Goal: Task Accomplishment & Management: Complete application form

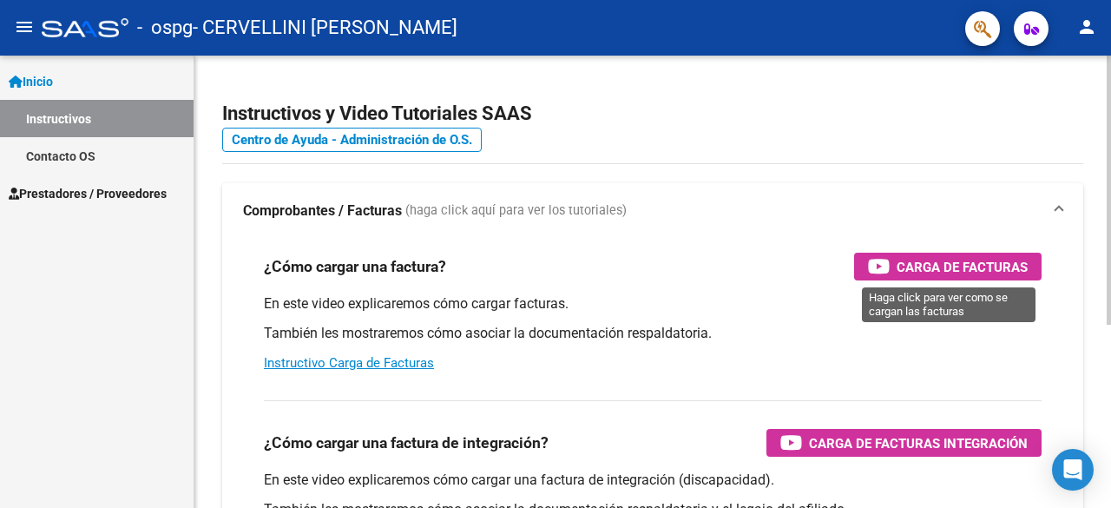
click at [935, 268] on span "Carga de Facturas" at bounding box center [961, 267] width 131 height 22
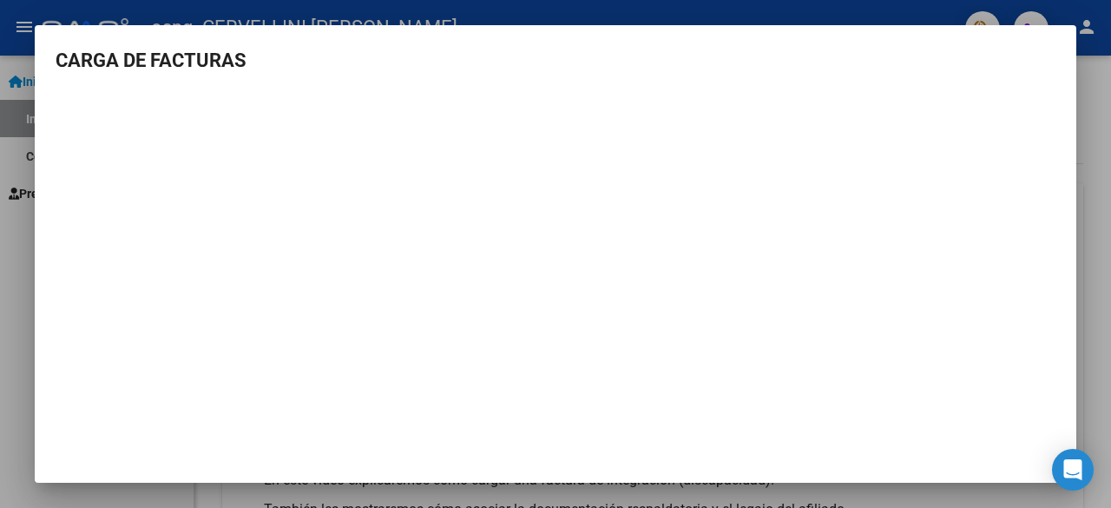
click at [1105, 115] on div at bounding box center [555, 254] width 1111 height 508
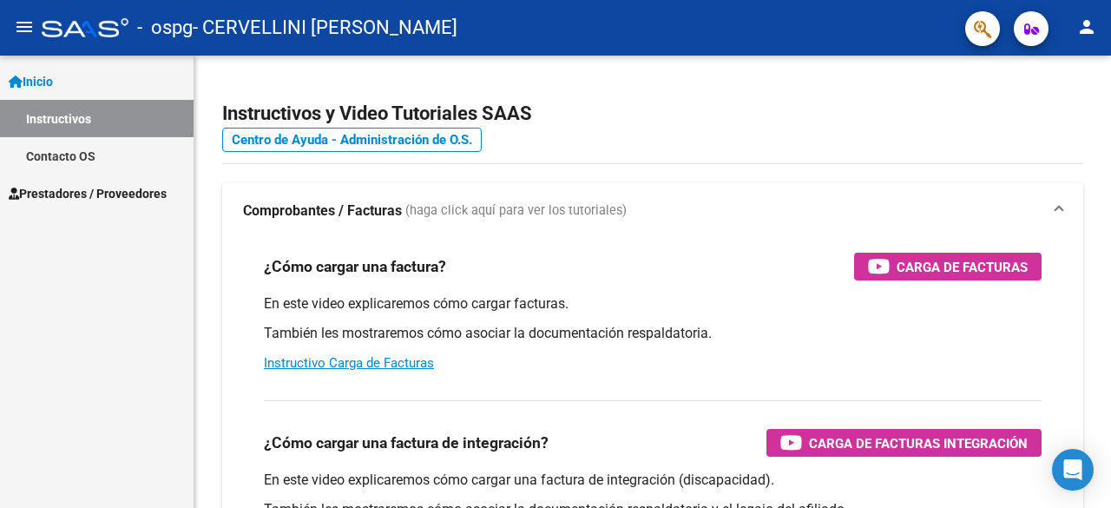
click at [71, 94] on link "Inicio" at bounding box center [96, 80] width 193 height 37
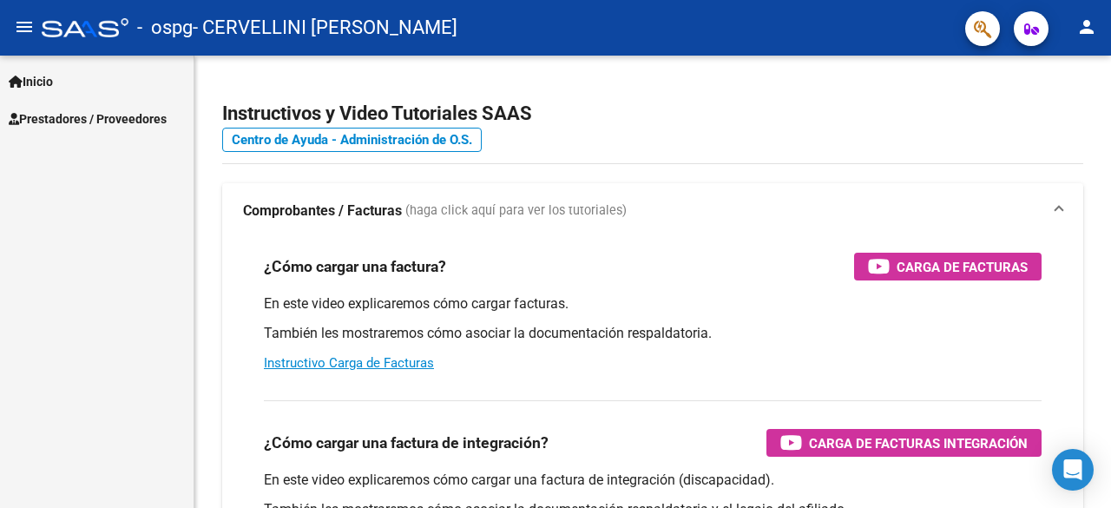
click at [62, 84] on link "Inicio" at bounding box center [96, 80] width 193 height 37
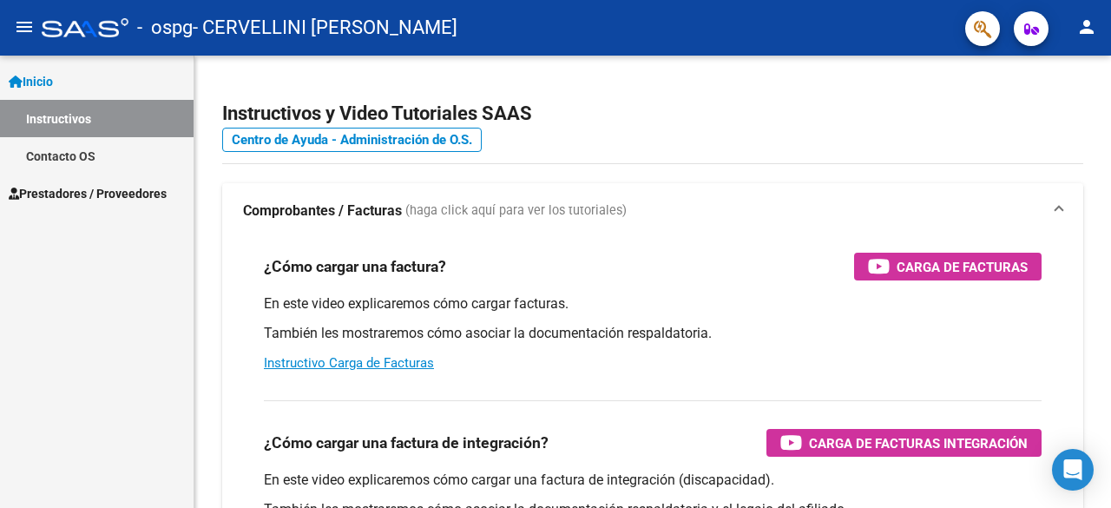
click at [101, 187] on span "Prestadores / Proveedores" at bounding box center [88, 193] width 158 height 19
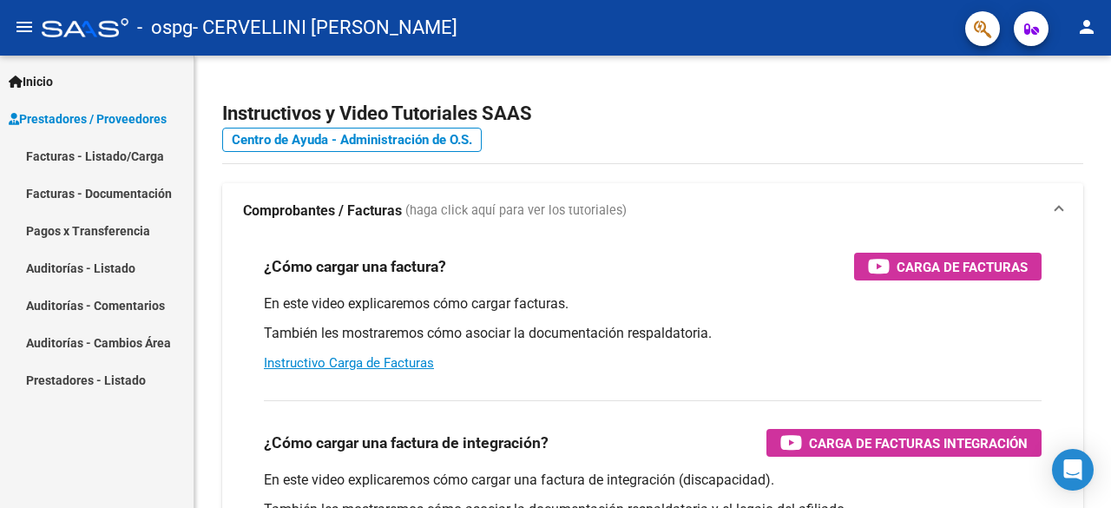
click at [103, 141] on link "Facturas - Listado/Carga" at bounding box center [96, 155] width 193 height 37
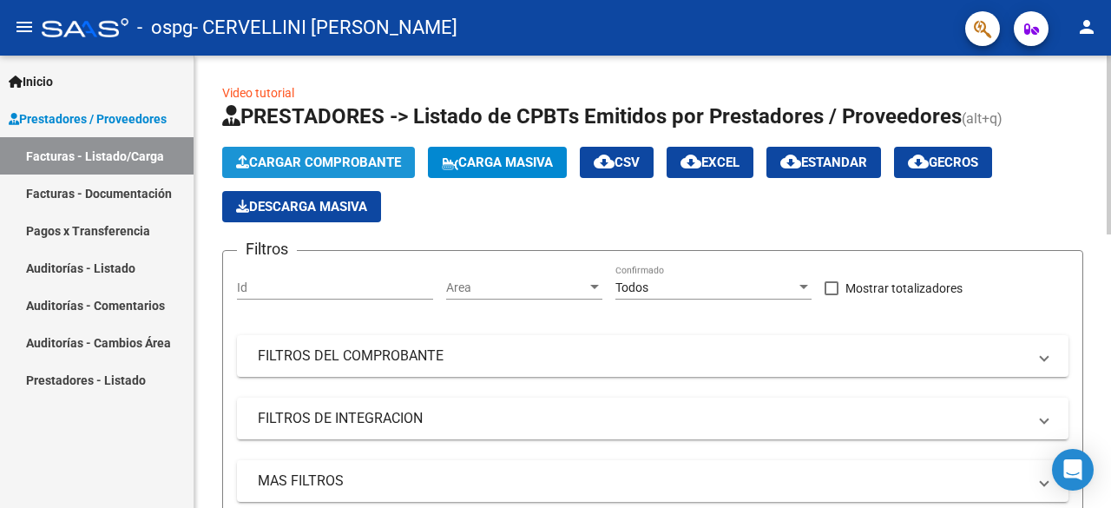
click at [340, 158] on span "Cargar Comprobante" at bounding box center [318, 162] width 165 height 16
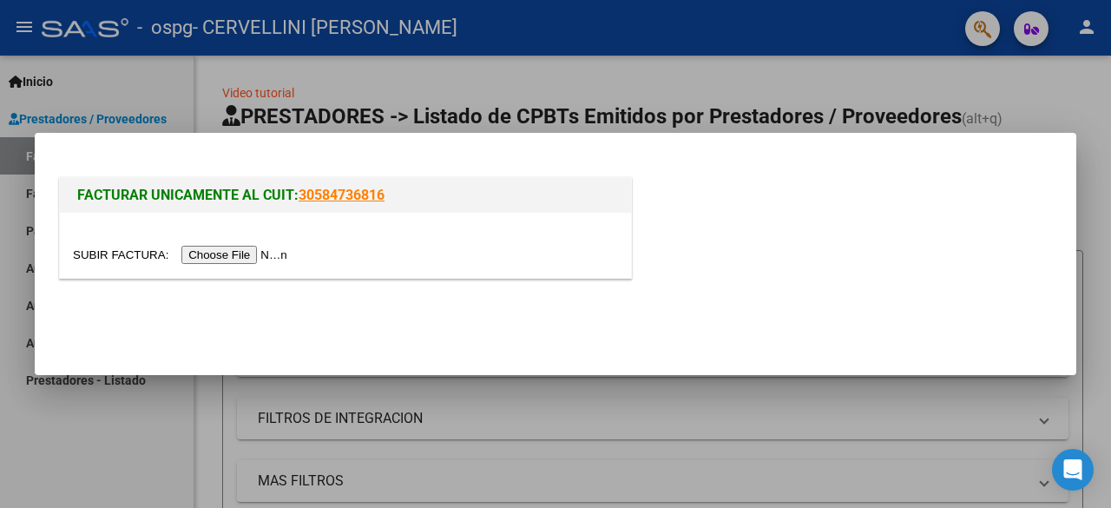
click at [245, 247] on input "file" at bounding box center [183, 255] width 220 height 18
click at [280, 256] on input "file" at bounding box center [183, 255] width 220 height 18
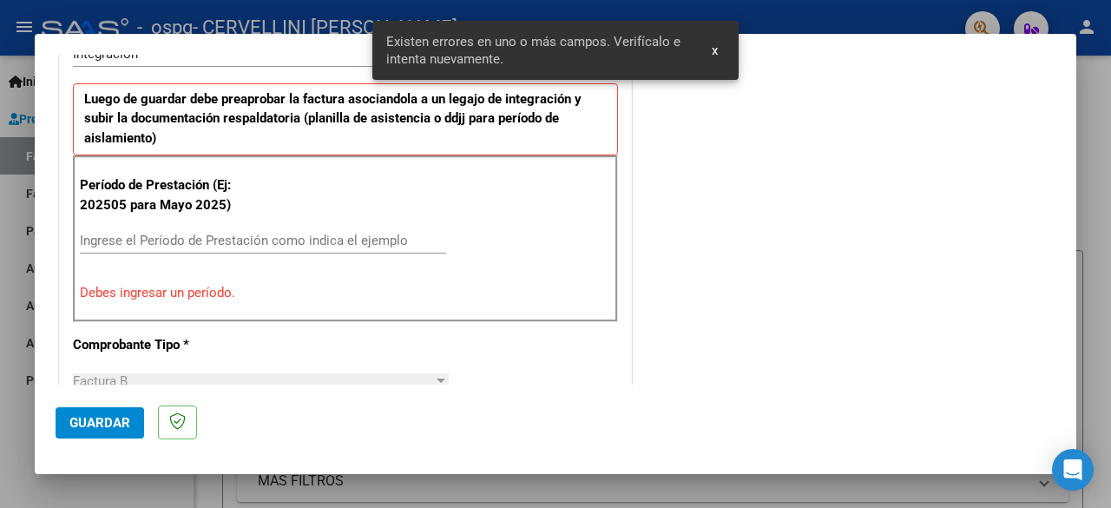
click at [237, 237] on input "Ingrese el Período de Prestación como indica el ejemplo" at bounding box center [263, 241] width 366 height 16
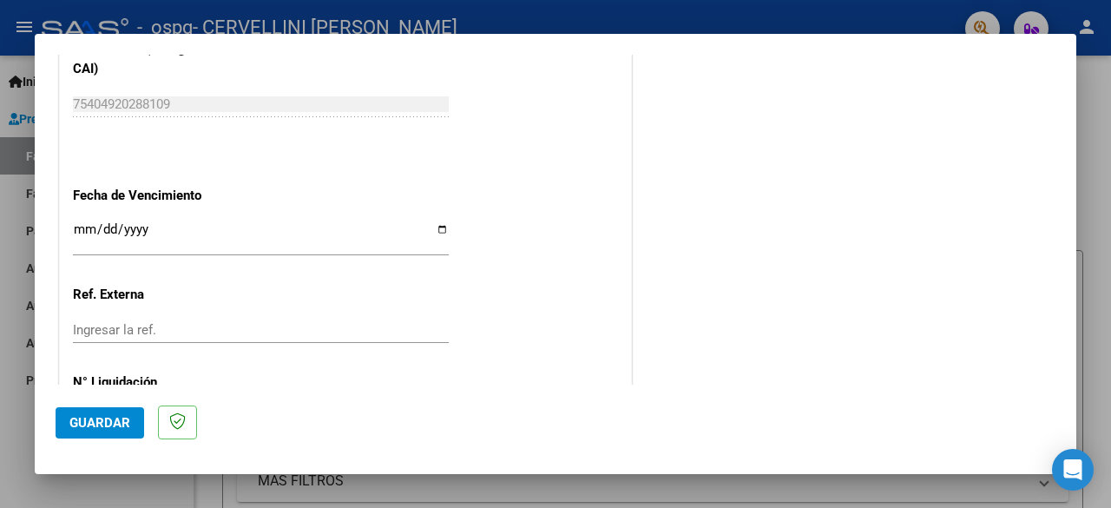
scroll to position [1232, 0]
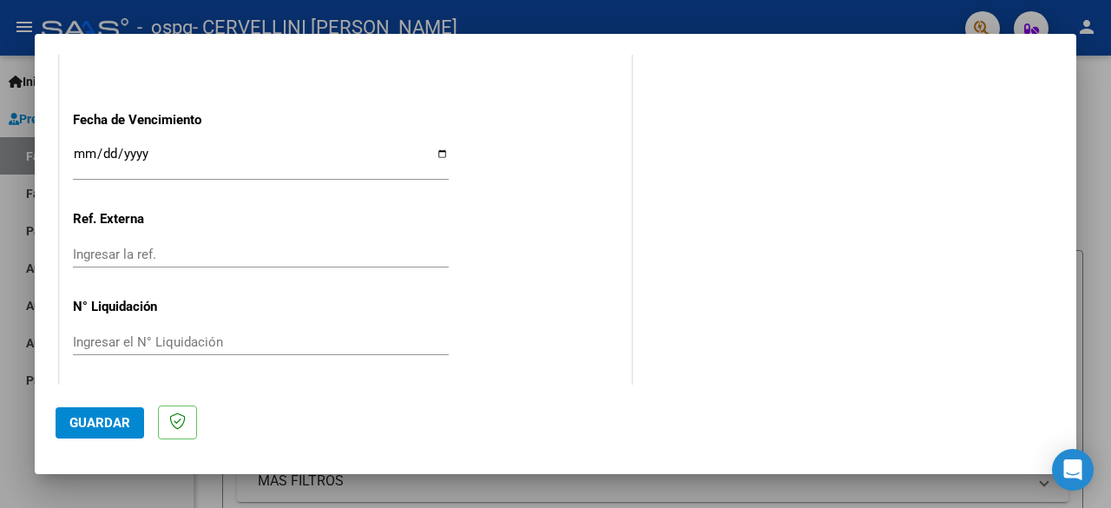
type input "202509"
click at [82, 150] on input "Ingresar la fecha" at bounding box center [261, 161] width 376 height 28
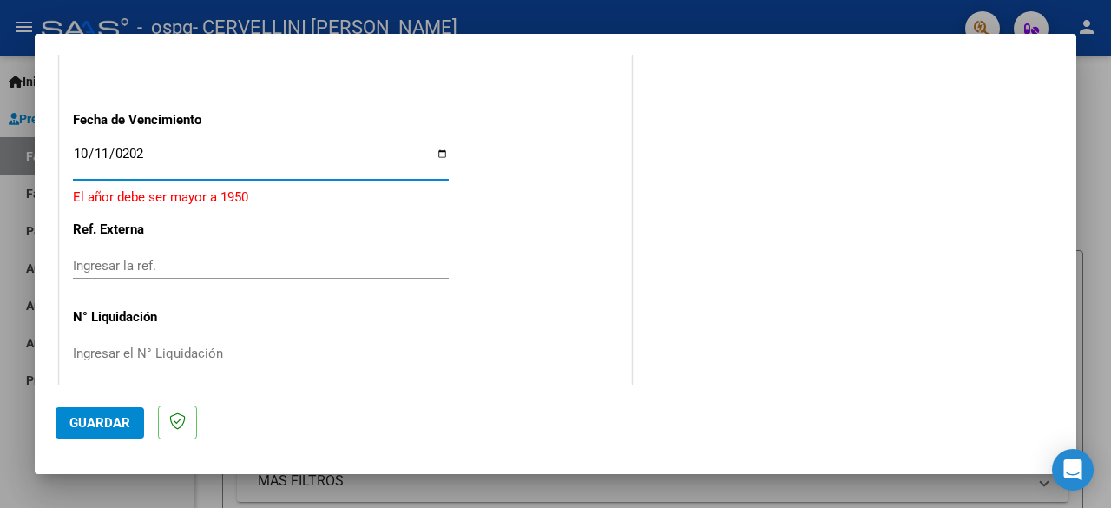
type input "[DATE]"
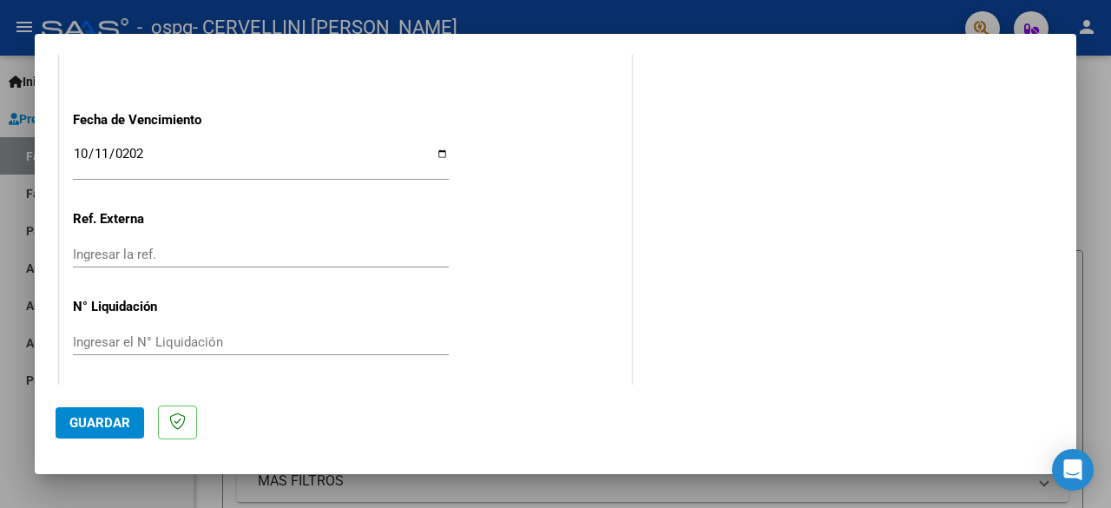
click at [170, 259] on div "Ingresar la ref." at bounding box center [261, 254] width 376 height 26
click at [123, 418] on span "Guardar" at bounding box center [99, 423] width 61 height 16
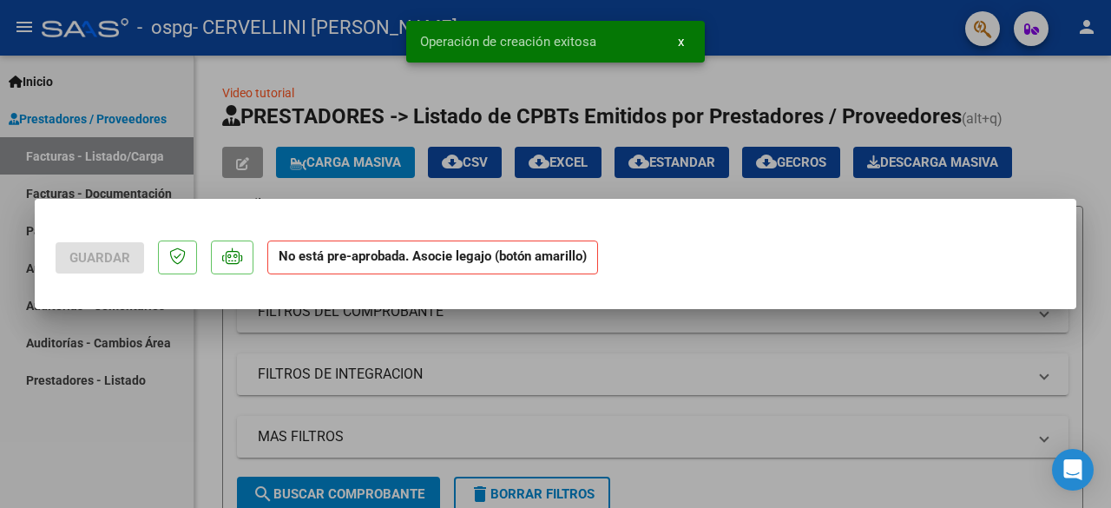
scroll to position [0, 0]
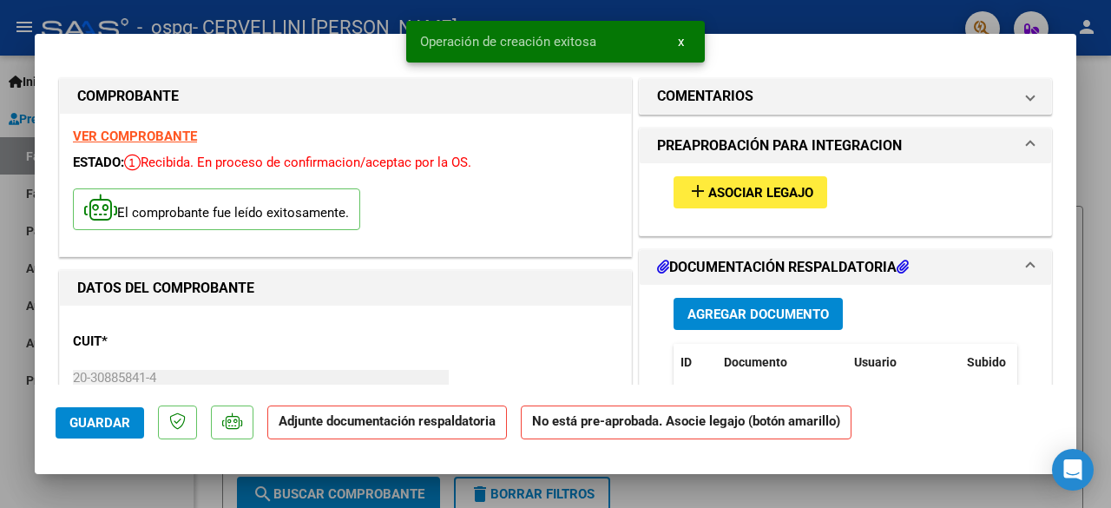
click at [772, 191] on span "Asociar Legajo" at bounding box center [760, 193] width 105 height 16
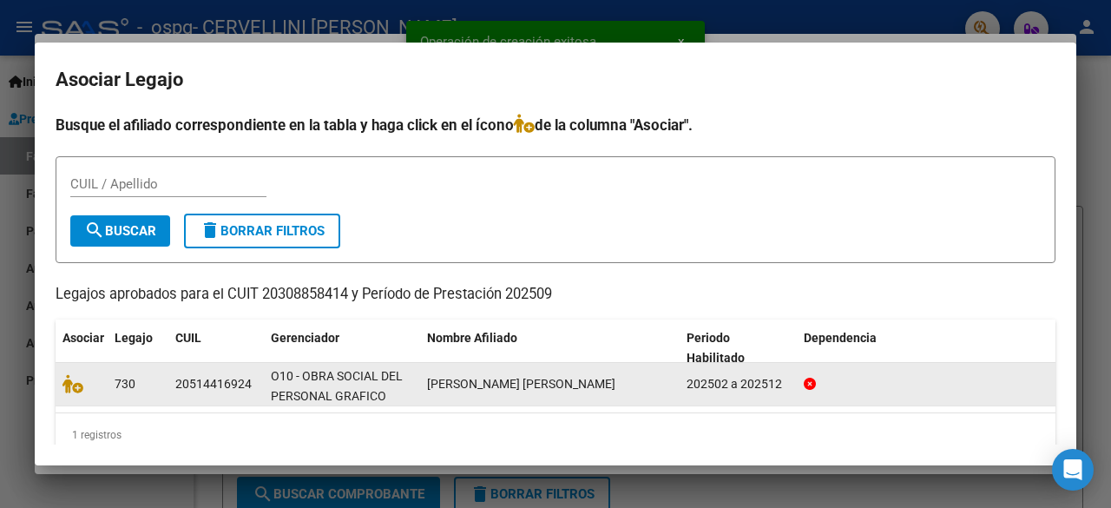
click at [133, 386] on span "730" at bounding box center [125, 384] width 21 height 14
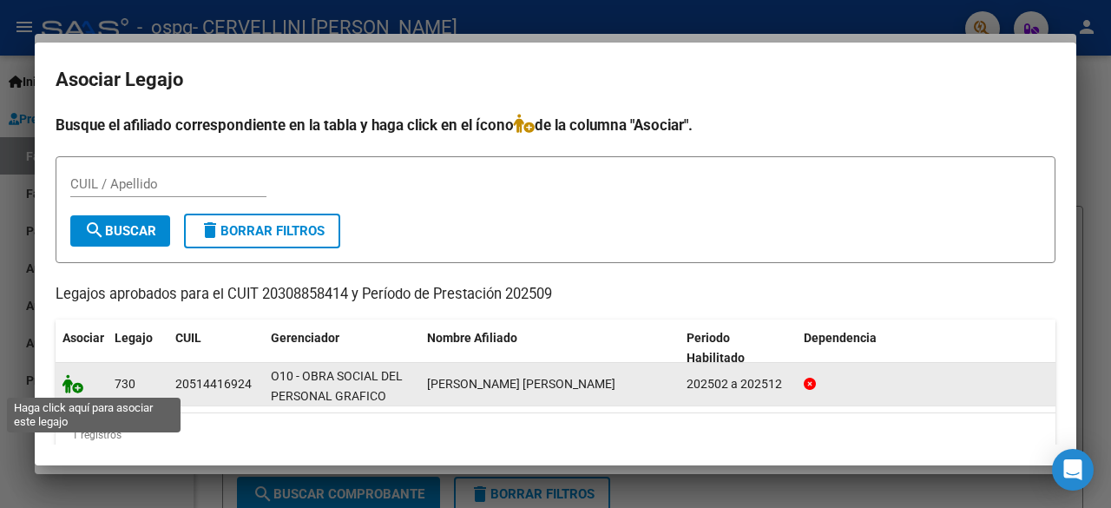
click at [71, 377] on icon at bounding box center [72, 383] width 21 height 19
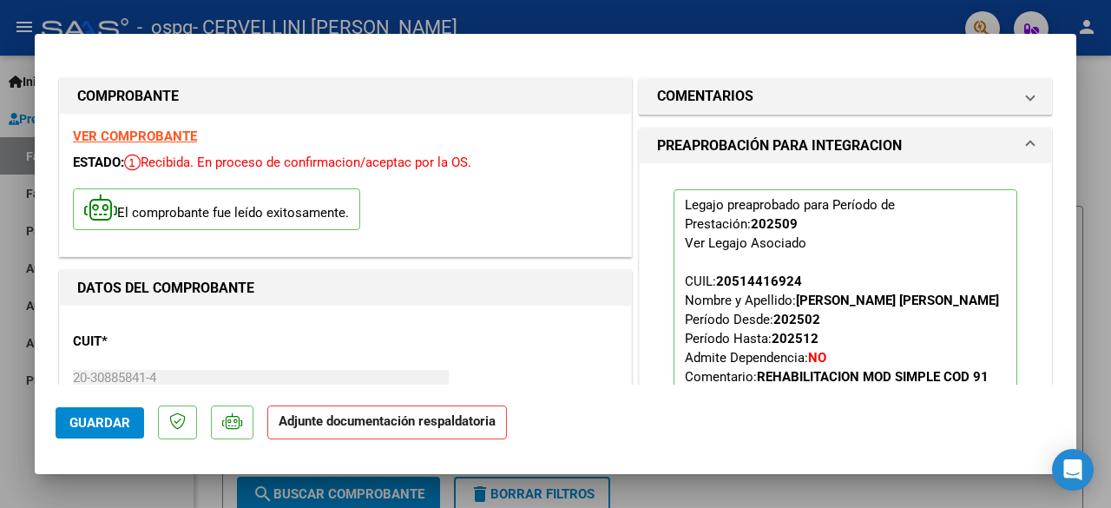
click at [115, 415] on span "Guardar" at bounding box center [99, 423] width 61 height 16
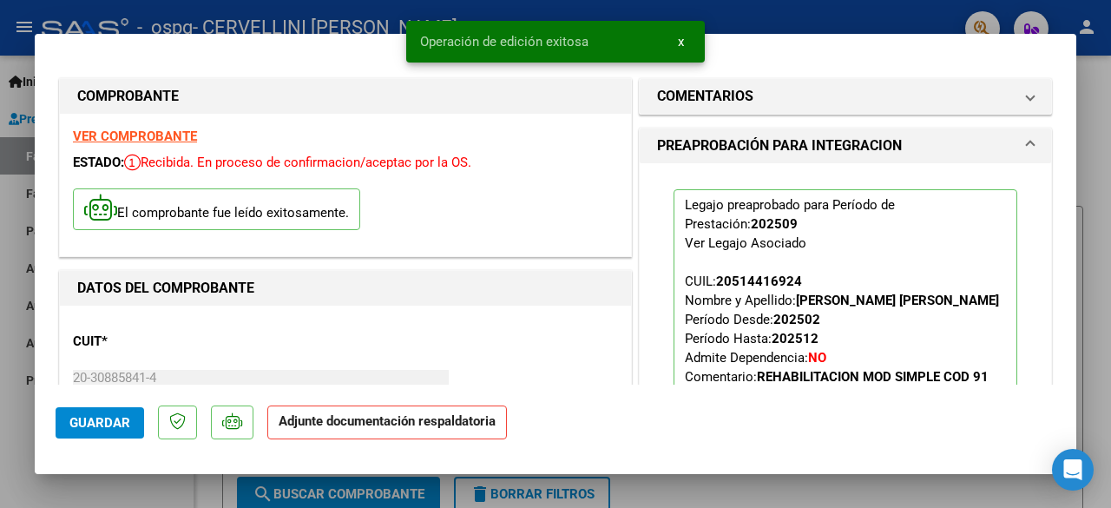
click at [411, 416] on strong "Adjunte documentación respaldatoria" at bounding box center [387, 421] width 217 height 16
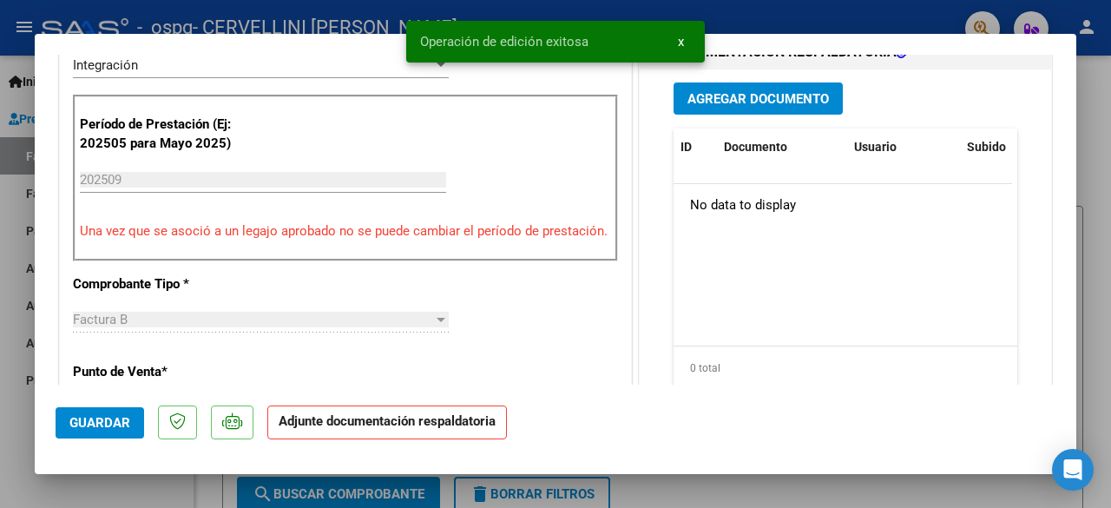
scroll to position [347, 0]
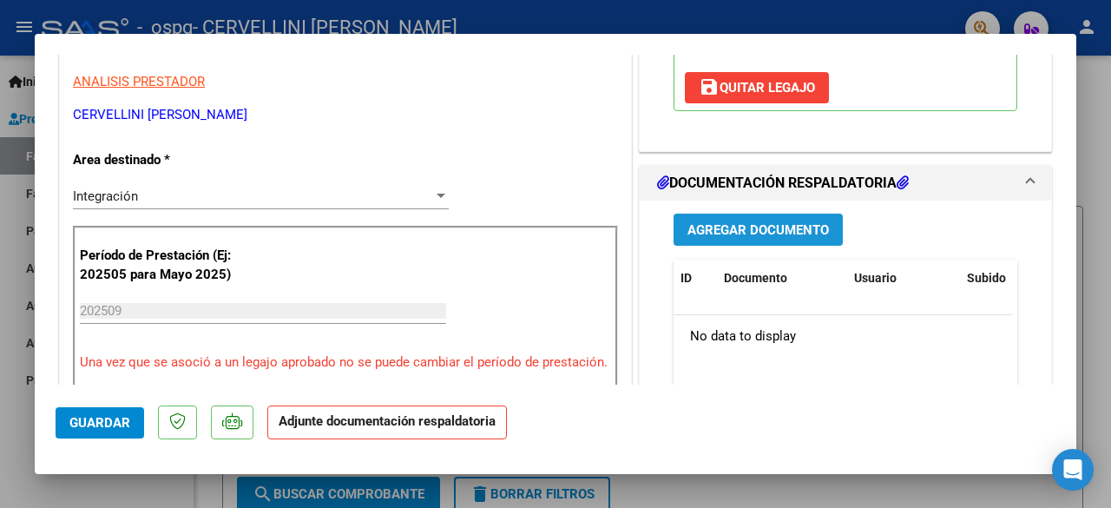
click at [741, 225] on span "Agregar Documento" at bounding box center [757, 230] width 141 height 16
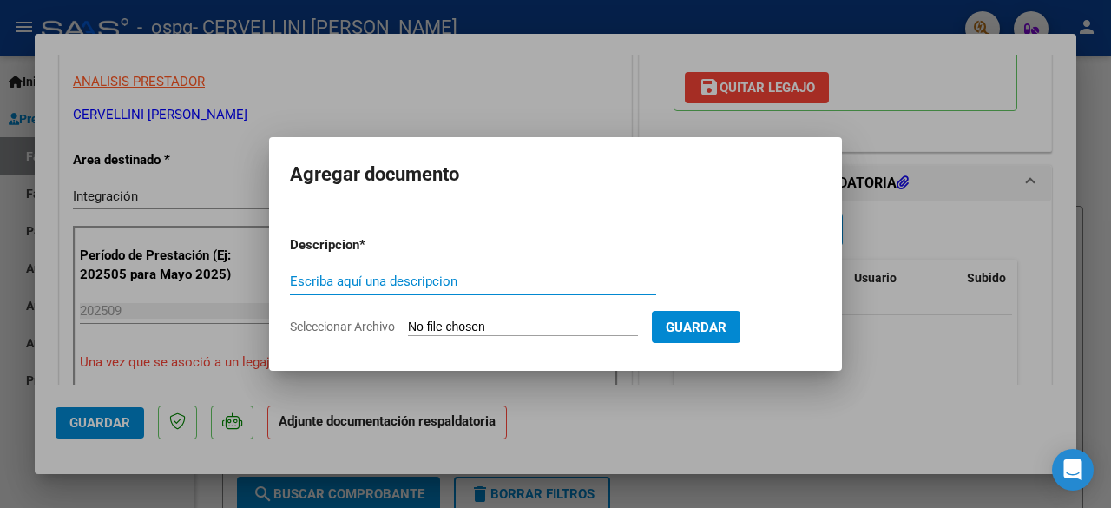
click at [567, 292] on div "Escriba aquí una descripcion" at bounding box center [473, 281] width 366 height 26
click at [567, 291] on div "Escriba aquí una descripcion" at bounding box center [473, 281] width 366 height 26
click at [558, 282] on input "Escriba aquí una descripcion" at bounding box center [473, 281] width 366 height 16
click at [558, 281] on input "Escriba aquí una descripcion" at bounding box center [473, 281] width 366 height 16
click at [592, 320] on input "Seleccionar Archivo" at bounding box center [523, 327] width 230 height 16
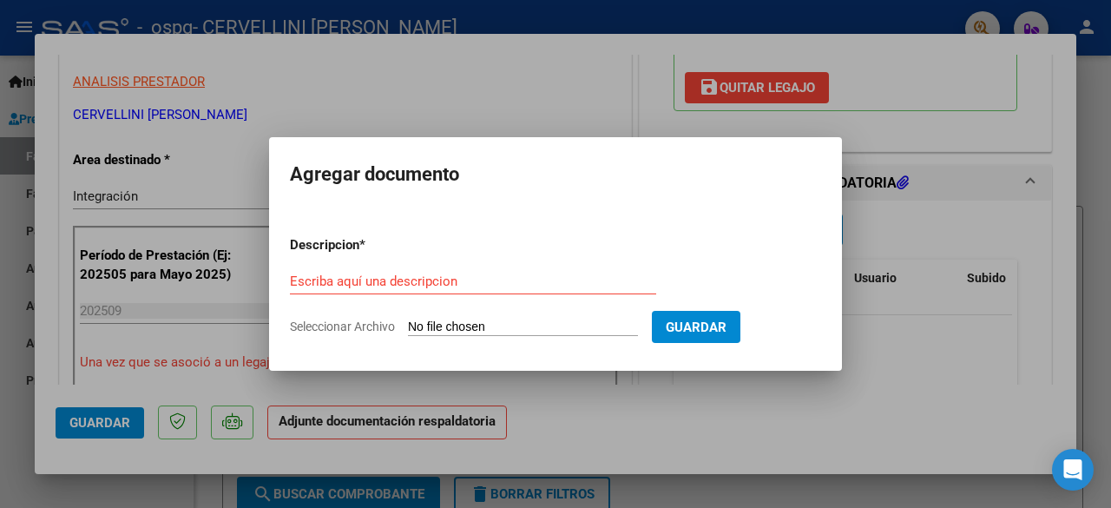
type input "C:\fakepath\[PERSON_NAME] SEPTIEMBRE.pdf"
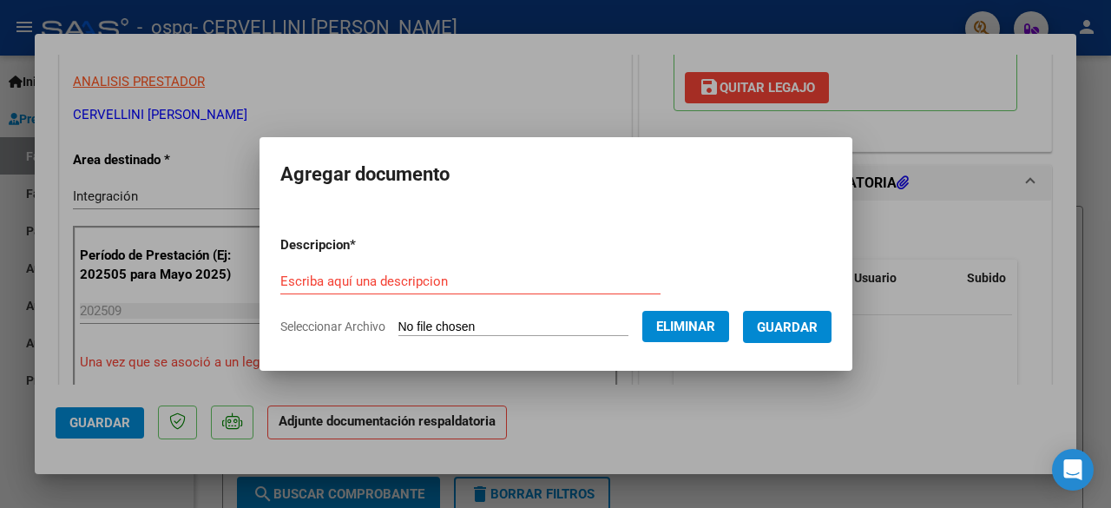
click at [799, 331] on span "Guardar" at bounding box center [787, 327] width 61 height 16
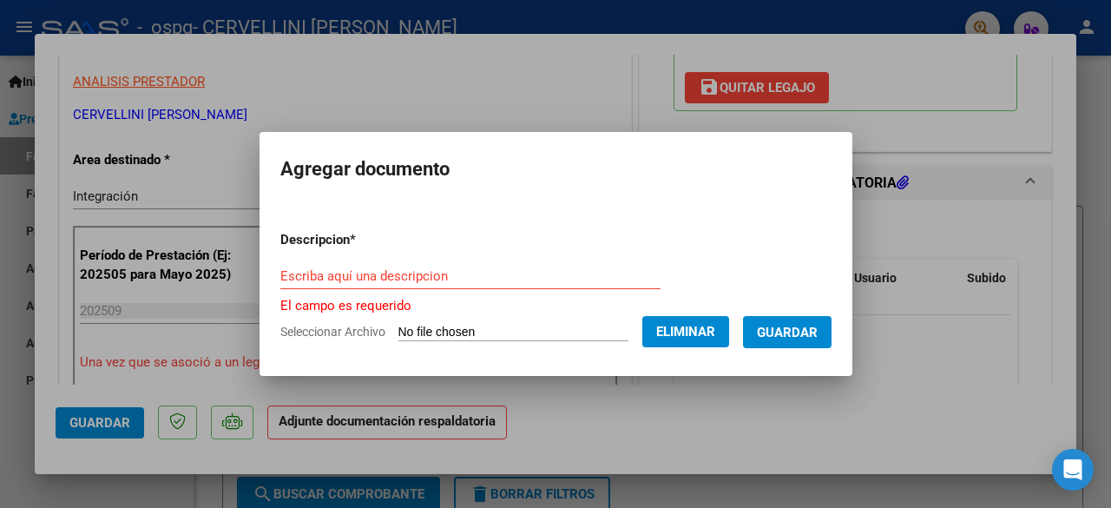
click at [576, 284] on div "Escriba aquí una descripcion" at bounding box center [470, 276] width 380 height 26
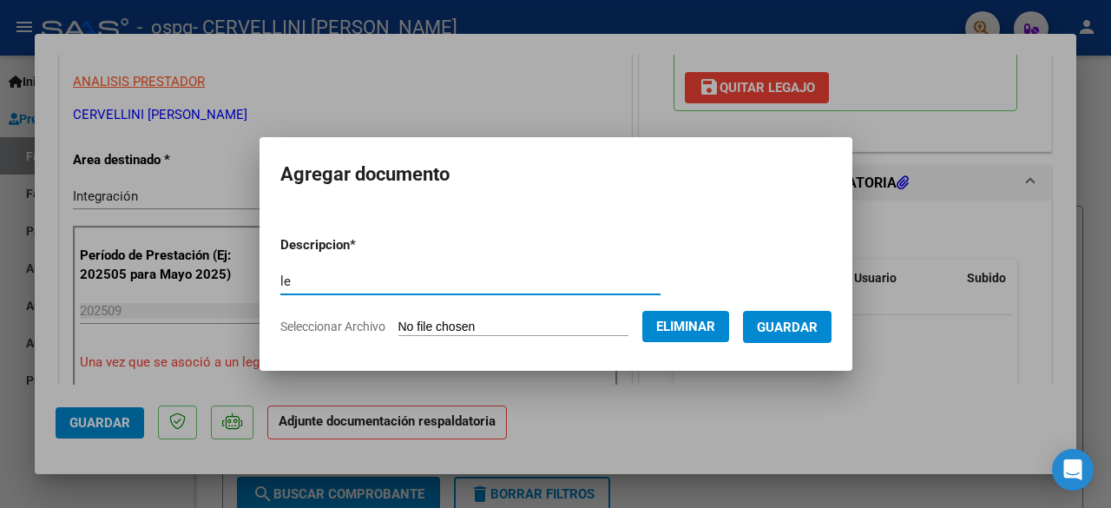
type input "l"
type input "PLANILLA ASISTENCIA"
click at [775, 326] on span "Guardar" at bounding box center [787, 327] width 61 height 16
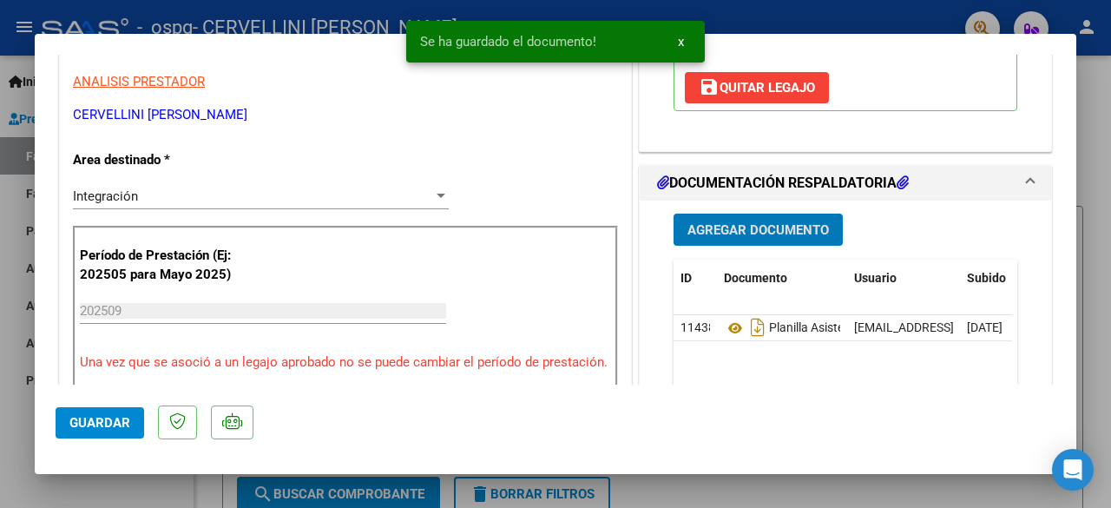
click at [103, 420] on span "Guardar" at bounding box center [99, 423] width 61 height 16
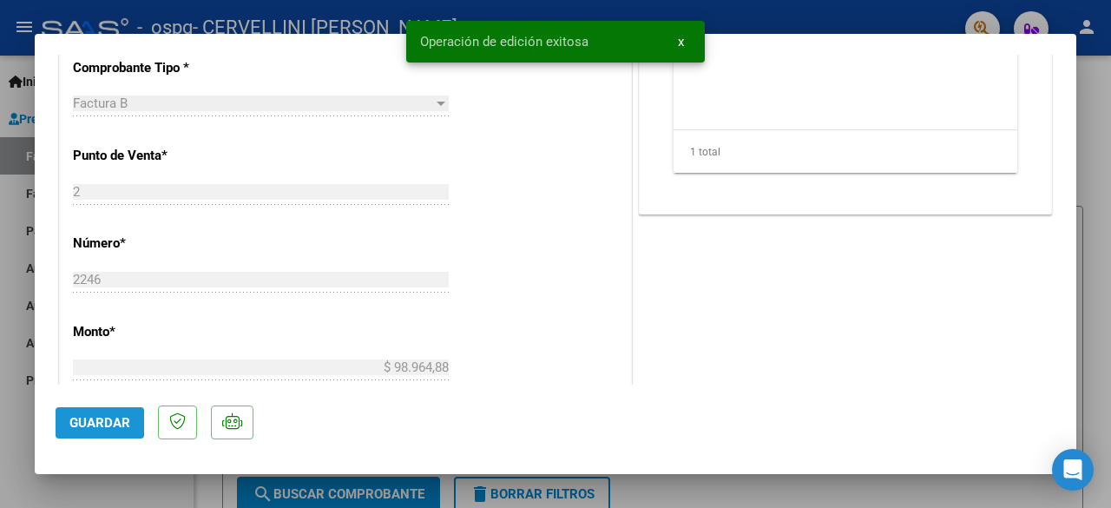
click at [85, 433] on button "Guardar" at bounding box center [100, 422] width 89 height 31
